Goal: Information Seeking & Learning: Check status

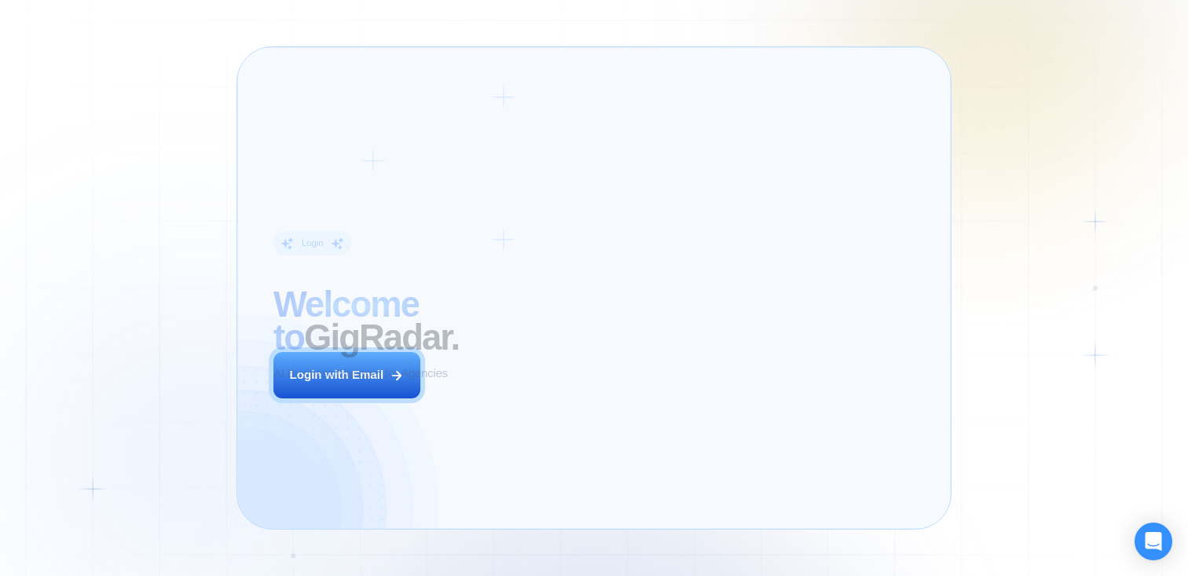
click at [517, 388] on div "Login ‍ Welcome to GigRadar. AI Business Manager for Agencies Login with Email" at bounding box center [408, 288] width 306 height 446
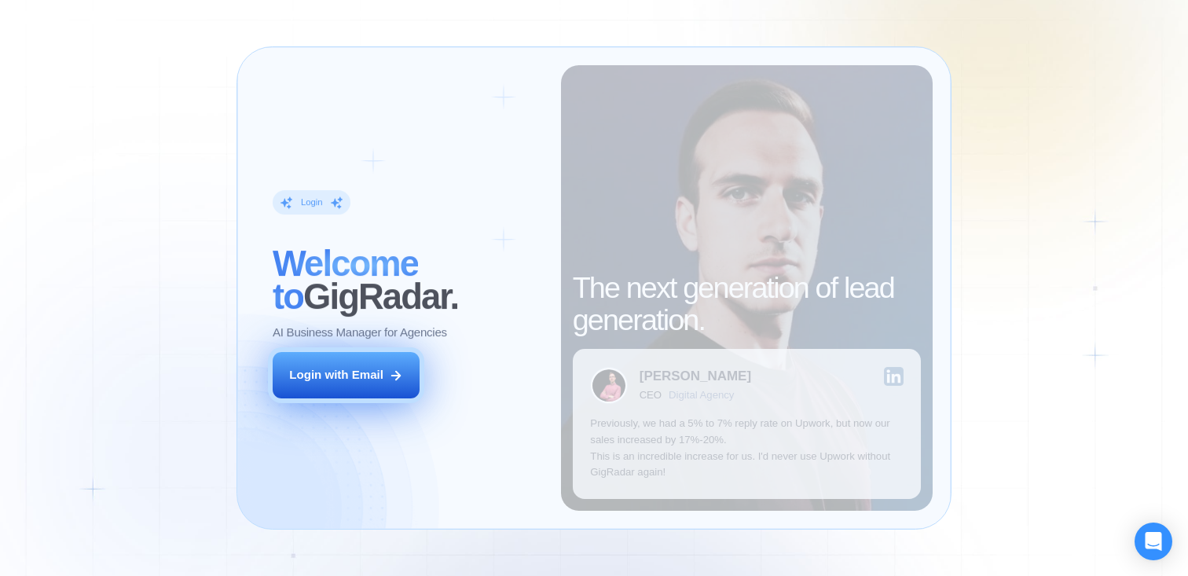
click at [359, 368] on div "Login with Email" at bounding box center [336, 375] width 94 height 17
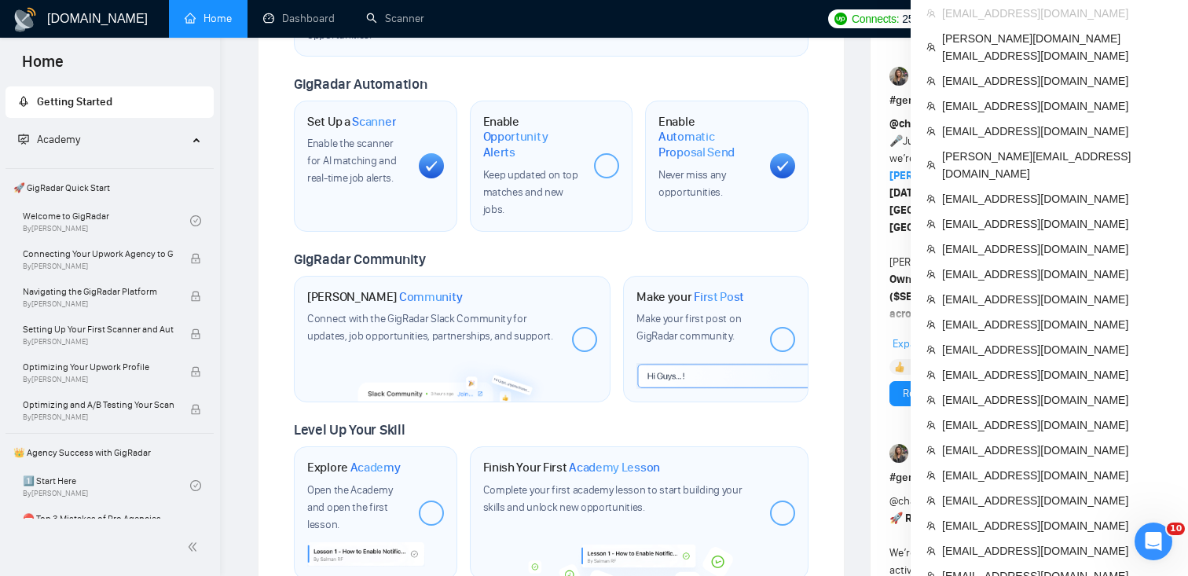
scroll to position [563, 0]
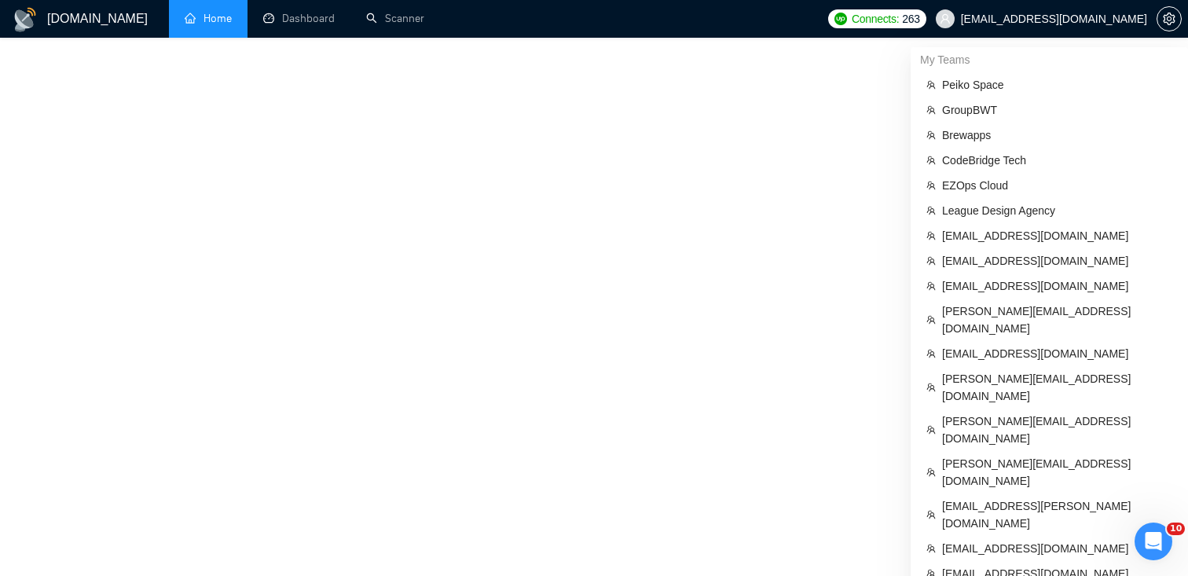
scroll to position [767, 0]
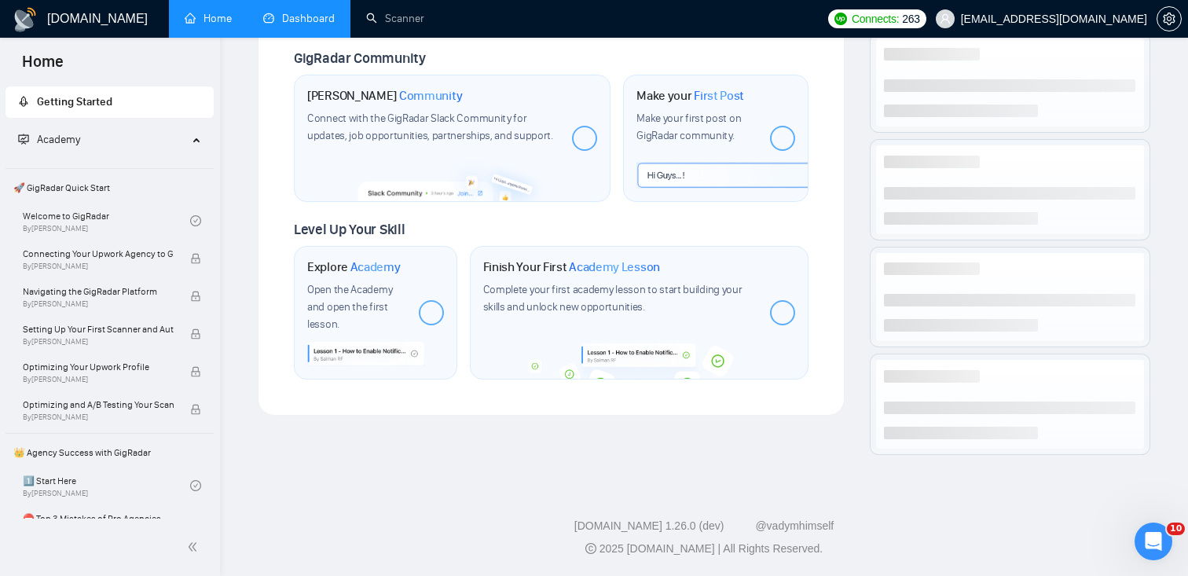
click at [298, 22] on link "Dashboard" at bounding box center [299, 18] width 72 height 13
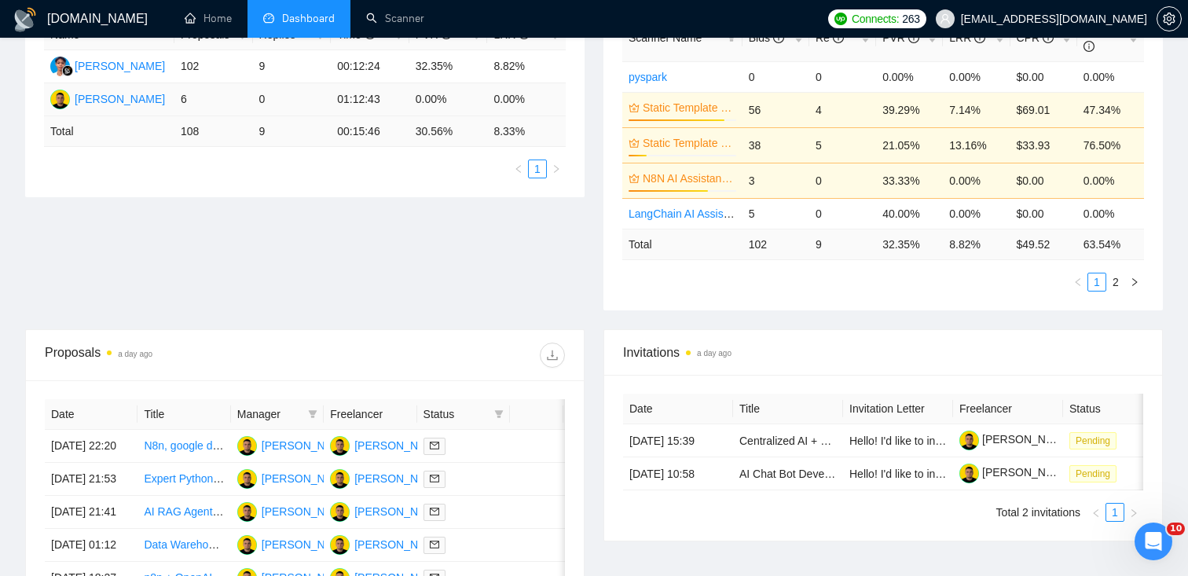
scroll to position [328, 0]
drag, startPoint x: 377, startPoint y: 456, endPoint x: 1162, endPoint y: 6, distance: 905.1
click at [0, 0] on div "[DOMAIN_NAME] Home Dashboard Scanner Connects: 263 [EMAIL_ADDRESS][DOMAIN_NAME]…" at bounding box center [594, 310] width 1188 height 1277
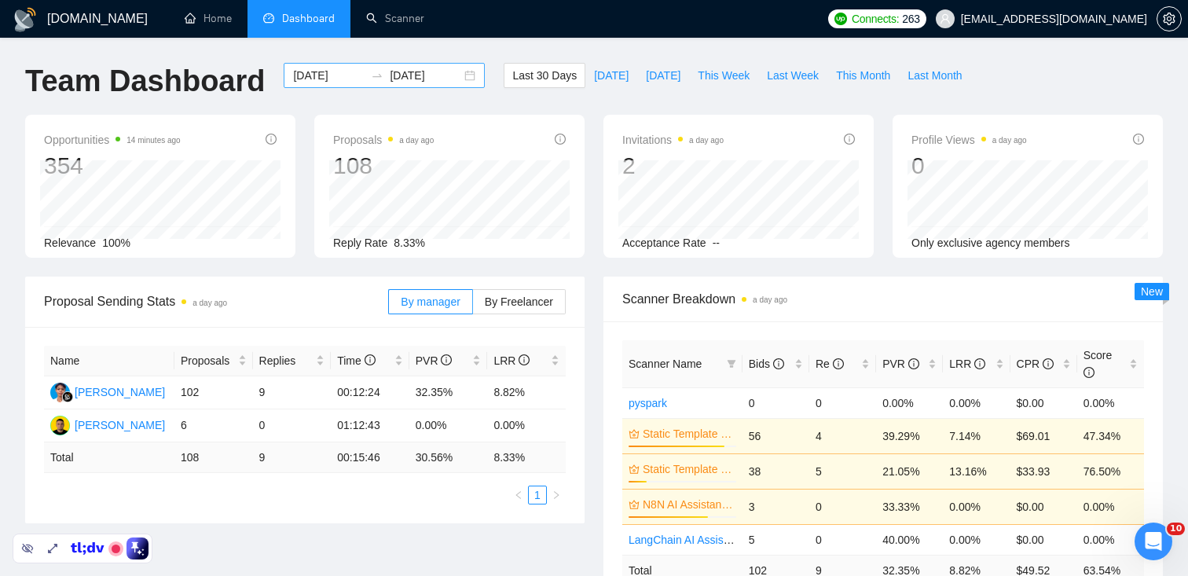
click at [454, 79] on div "[DATE] [DATE]" at bounding box center [384, 75] width 201 height 25
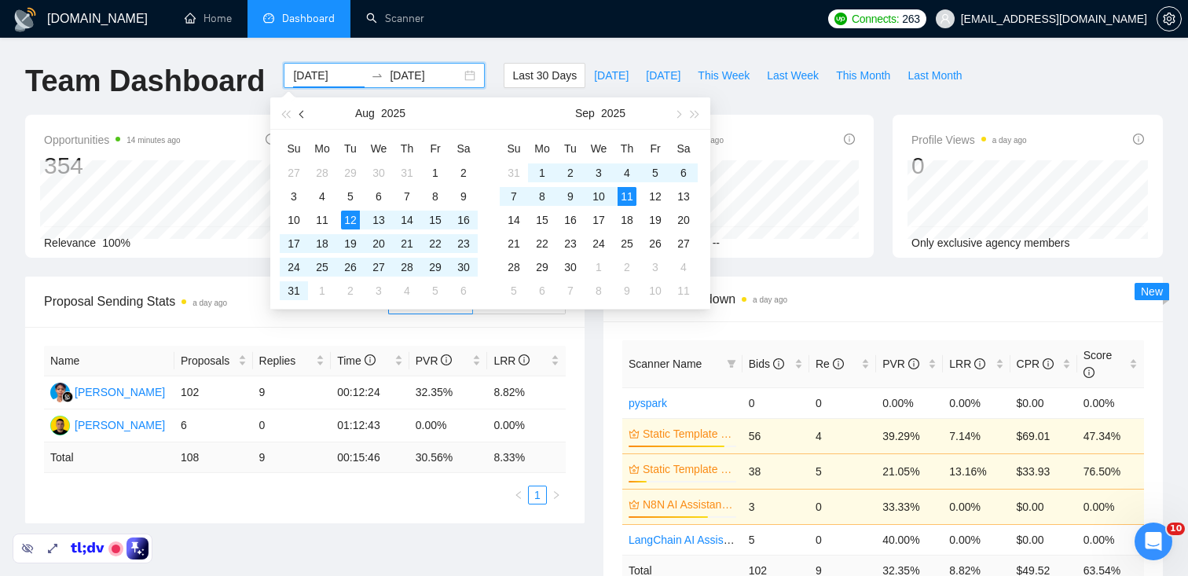
click at [301, 115] on span "button" at bounding box center [303, 114] width 8 height 8
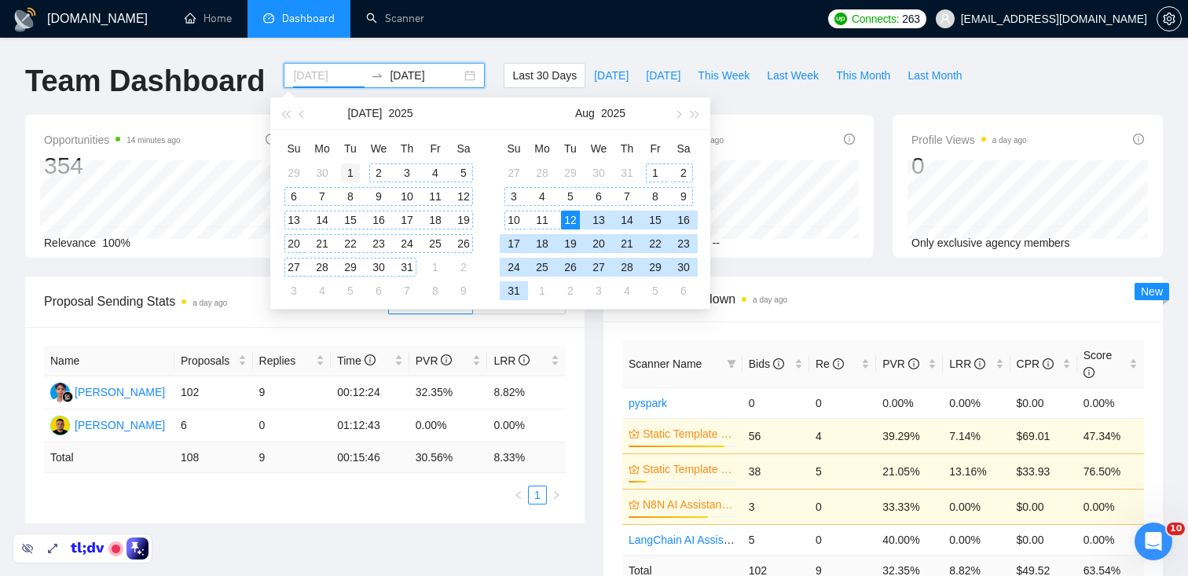
type input "[DATE]"
click at [351, 163] on div "1" at bounding box center [350, 172] width 19 height 19
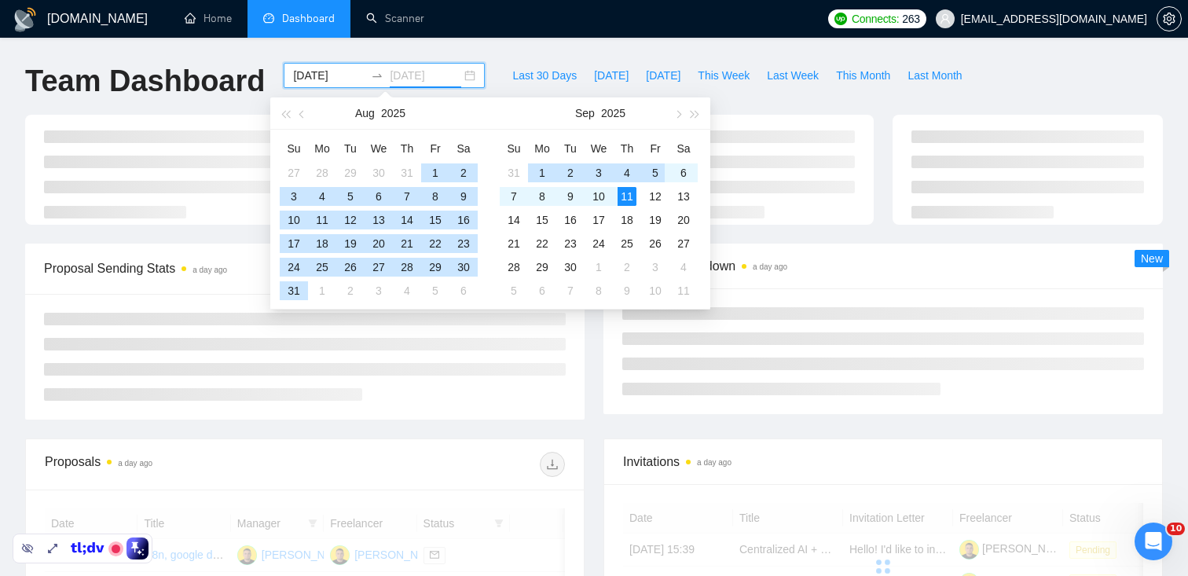
type input "[DATE]"
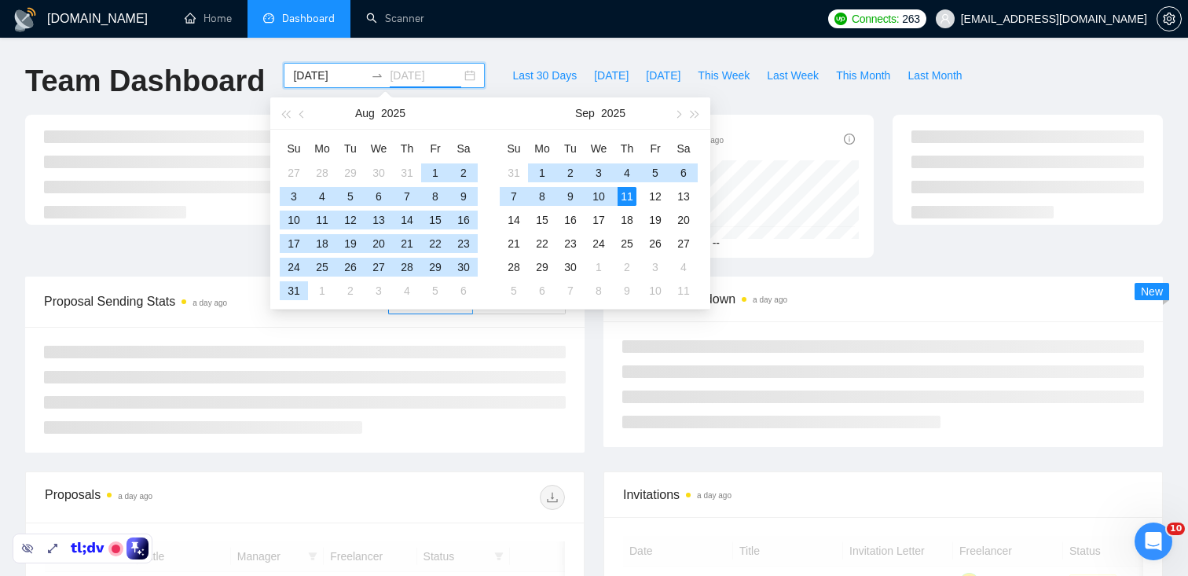
click at [628, 199] on div "11" at bounding box center [627, 196] width 19 height 19
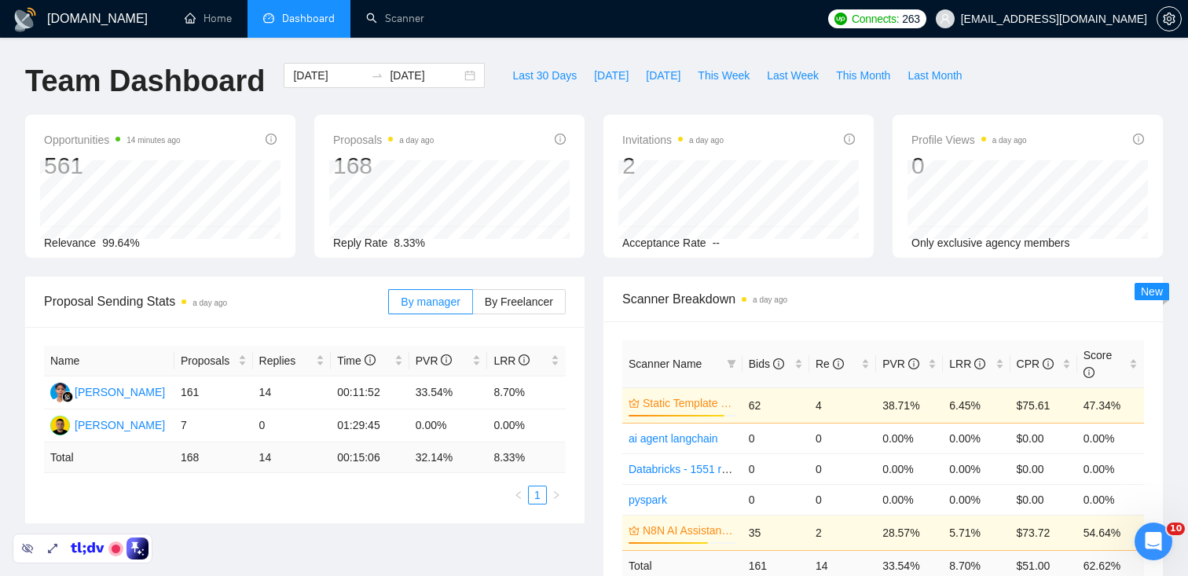
click at [592, 112] on div "Last 30 Days [DATE] [DATE] This Week Last Week This Month Last Month" at bounding box center [737, 89] width 486 height 52
click at [457, 73] on div "[DATE] [DATE]" at bounding box center [384, 75] width 201 height 25
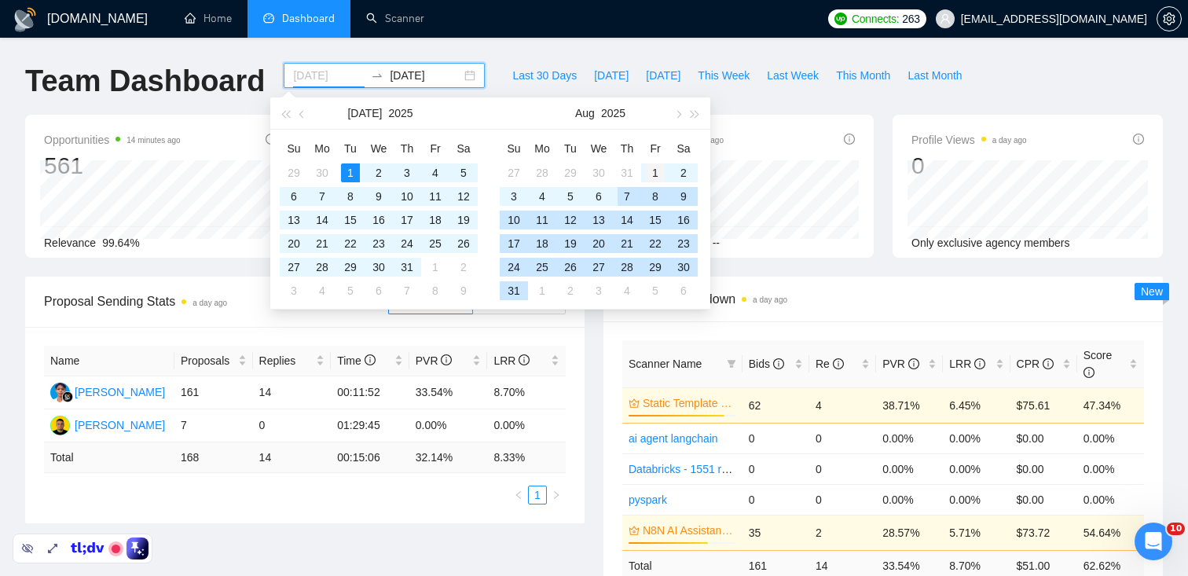
type input "[DATE]"
click at [648, 175] on div "1" at bounding box center [655, 172] width 19 height 19
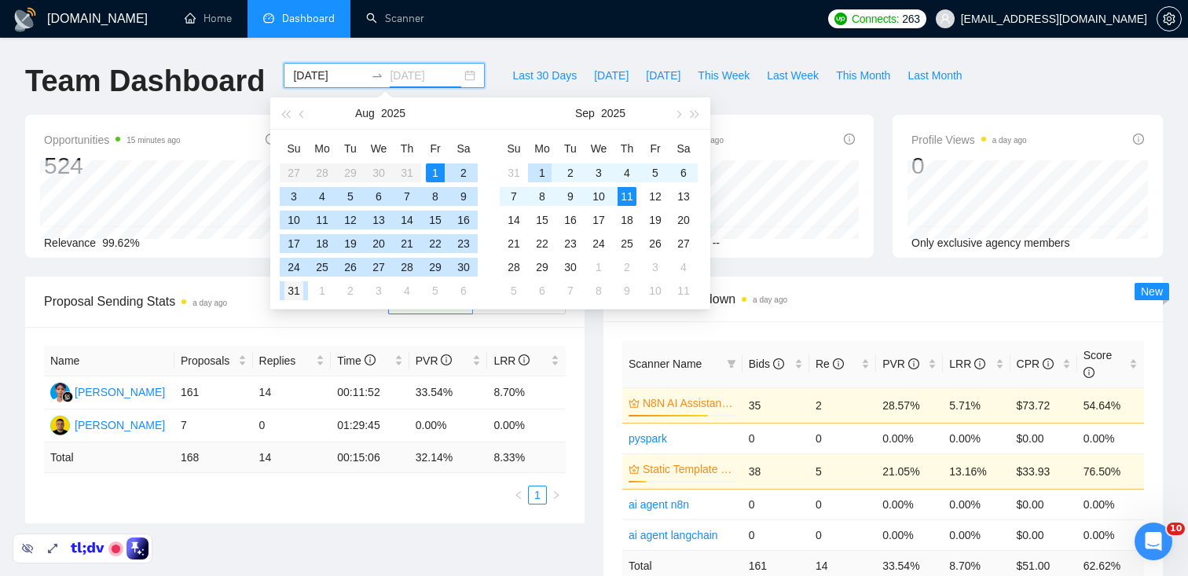
type input "[DATE]"
click at [289, 285] on div "31" at bounding box center [293, 290] width 19 height 19
